Goal: Information Seeking & Learning: Find specific fact

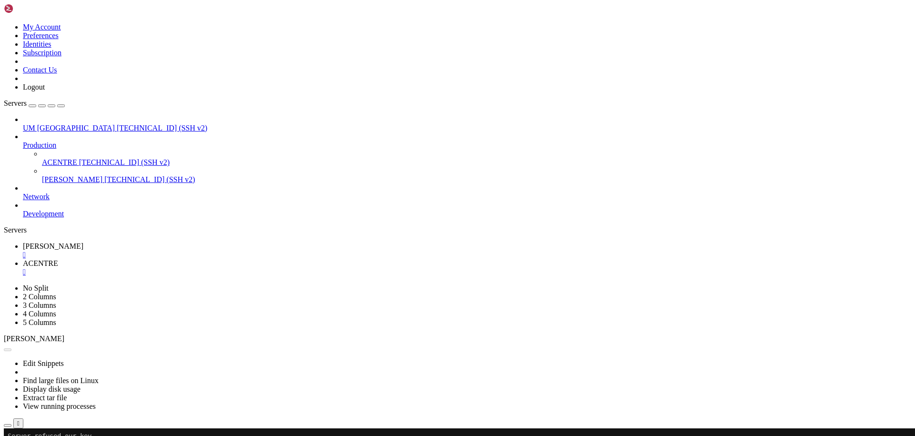
scroll to position [130, 0]
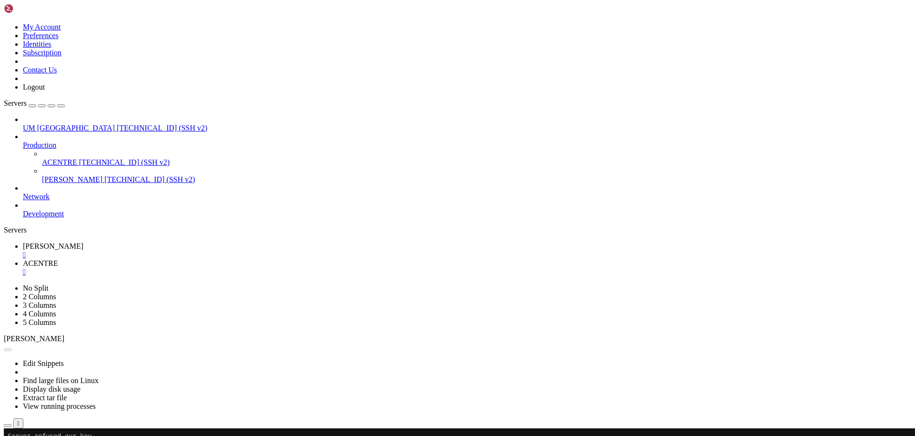
scroll to position [454, 0]
drag, startPoint x: 477, startPoint y: 733, endPoint x: 149, endPoint y: 730, distance: 328.8
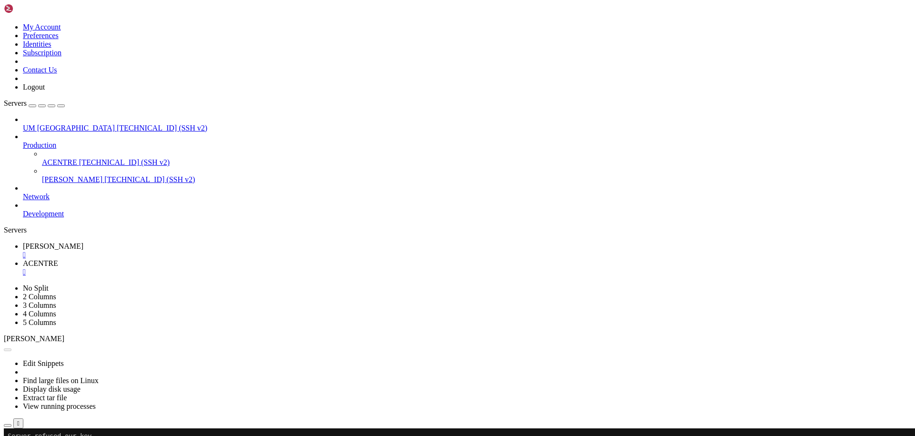
drag, startPoint x: 228, startPoint y: 707, endPoint x: 186, endPoint y: 704, distance: 42.5
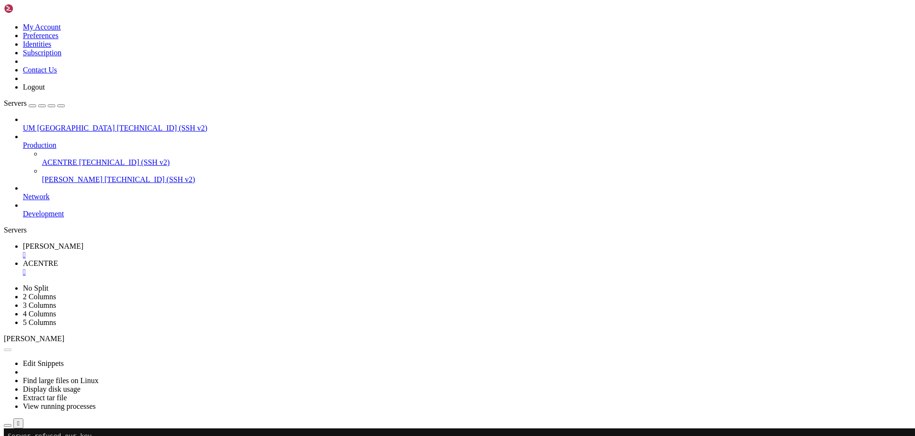
scroll to position [470, 0]
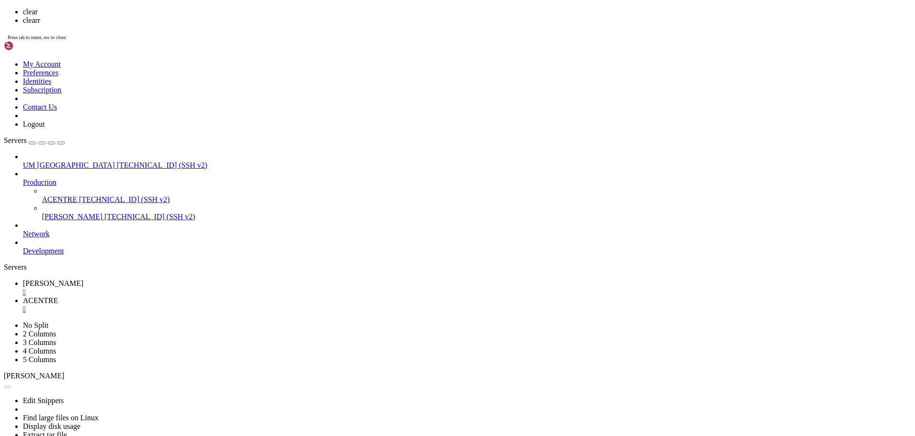
scroll to position [0, 0]
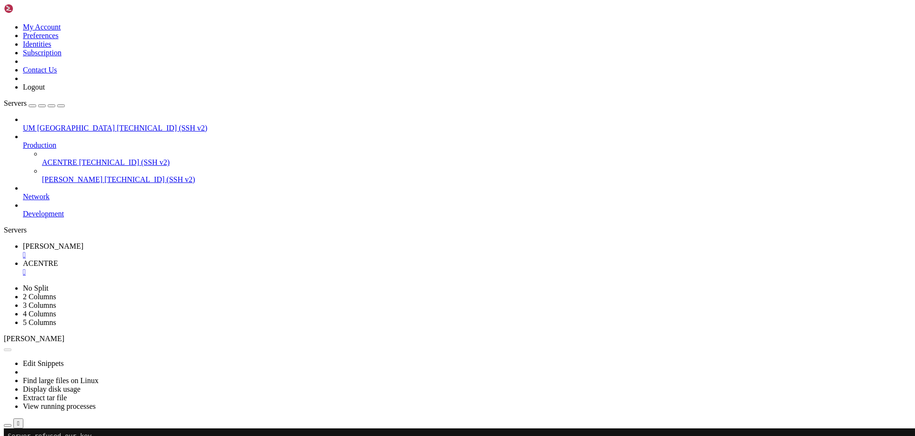
scroll to position [105, 0]
